Goal: Task Accomplishment & Management: Complete application form

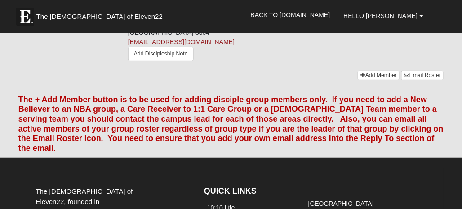
scroll to position [855, 0]
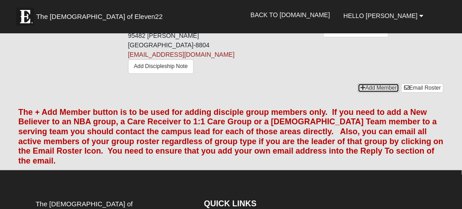
click at [377, 93] on link "Add Member" at bounding box center [379, 87] width 42 height 9
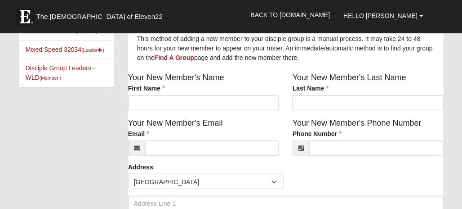
scroll to position [90, 0]
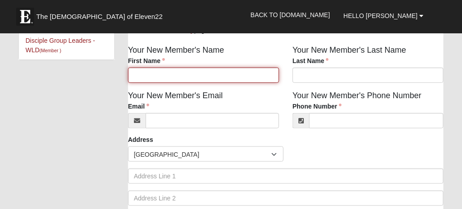
click at [147, 76] on input "First Name" at bounding box center [203, 74] width 151 height 15
type input "[PERSON_NAME]"
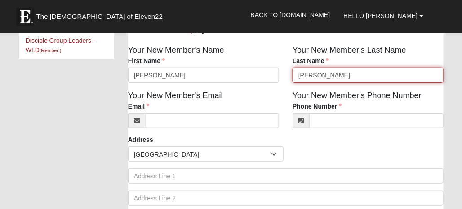
type input "[PERSON_NAME]"
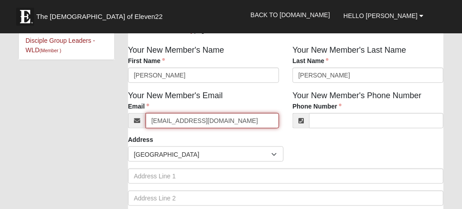
type input "[EMAIL_ADDRESS][DOMAIN_NAME]"
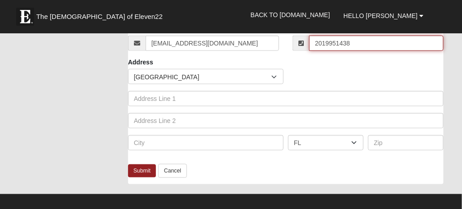
scroll to position [180, 0]
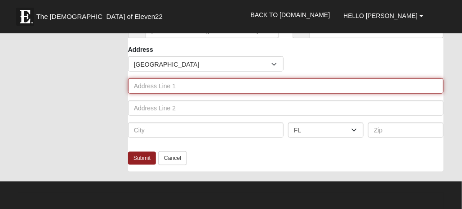
type input "[PHONE_NUMBER]"
click at [152, 89] on input "text" at bounding box center [286, 85] width 316 height 15
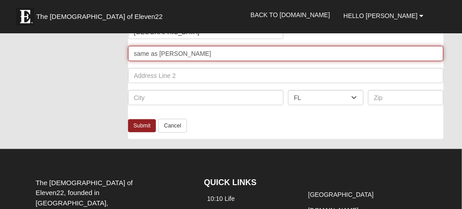
scroll to position [225, 0]
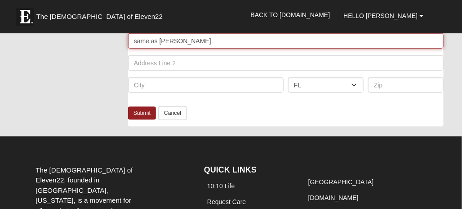
type input "same as [PERSON_NAME]"
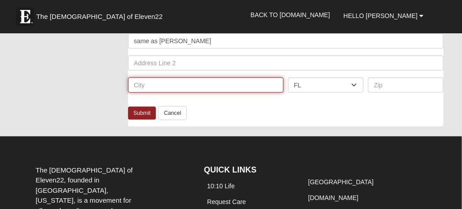
click at [147, 87] on input "text" at bounding box center [206, 84] width 156 height 15
type input "[GEOGRAPHIC_DATA]"
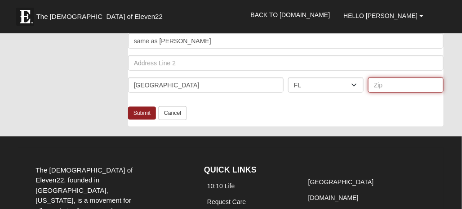
click at [383, 90] on input "text" at bounding box center [406, 84] width 76 height 15
type input "32034"
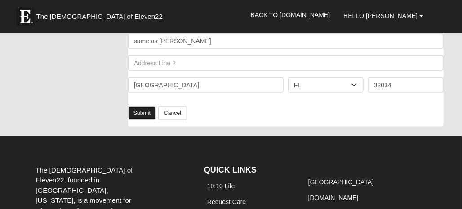
click at [143, 111] on link "Submit" at bounding box center [142, 113] width 28 height 13
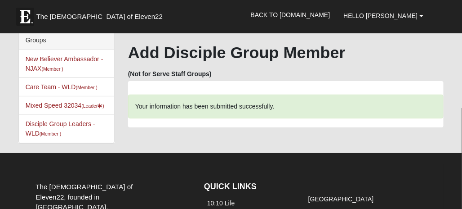
scroll to position [0, 0]
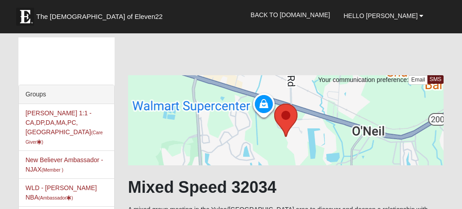
scroll to position [835, 0]
